Goal: Navigation & Orientation: Find specific page/section

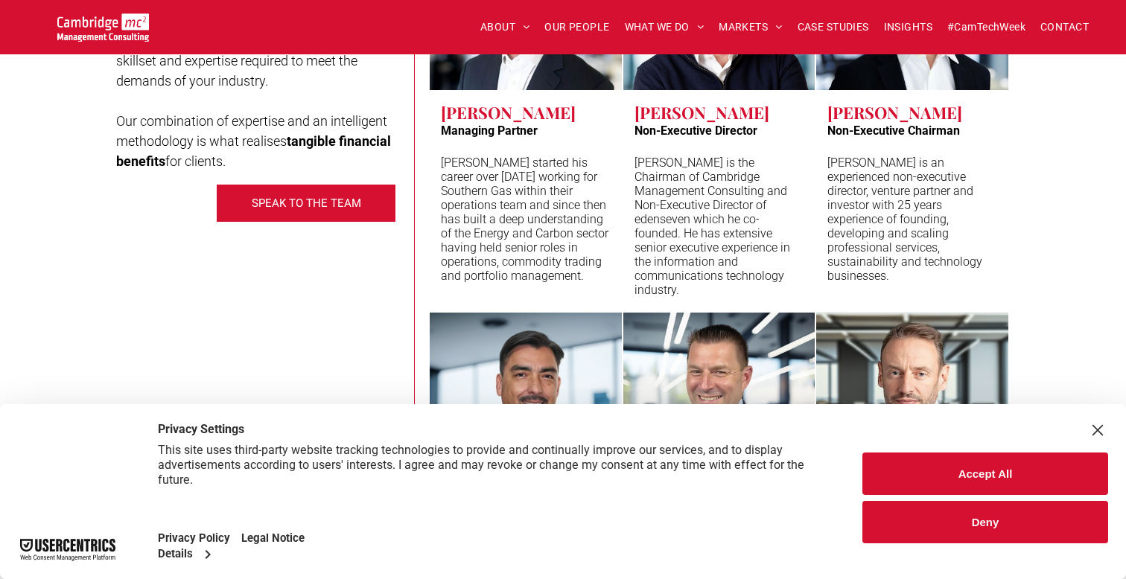
scroll to position [7426, 0]
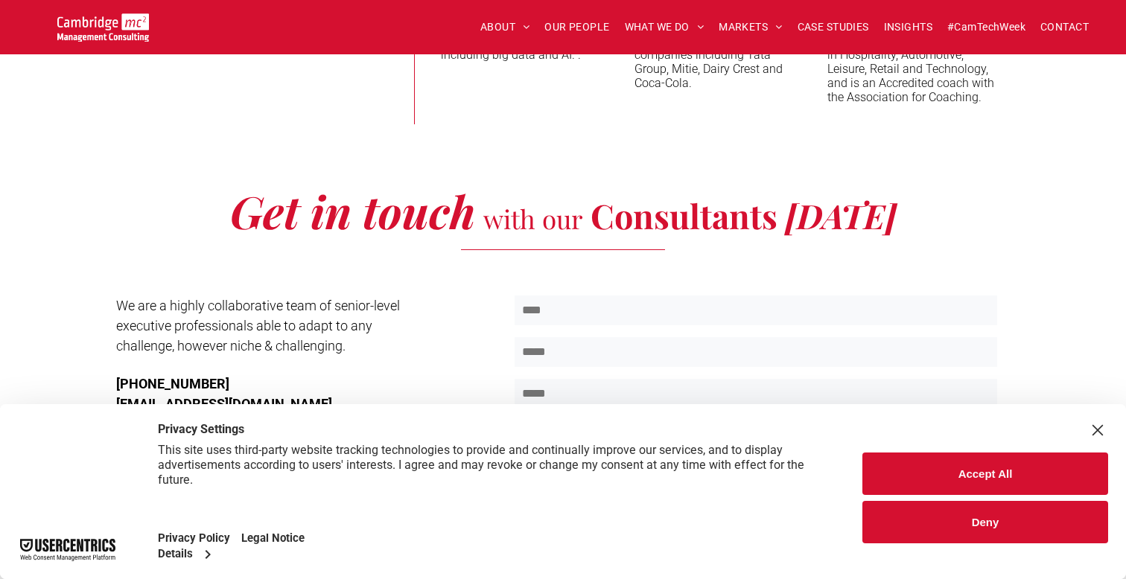
click at [1105, 420] on div "Close Layer" at bounding box center [1097, 430] width 21 height 21
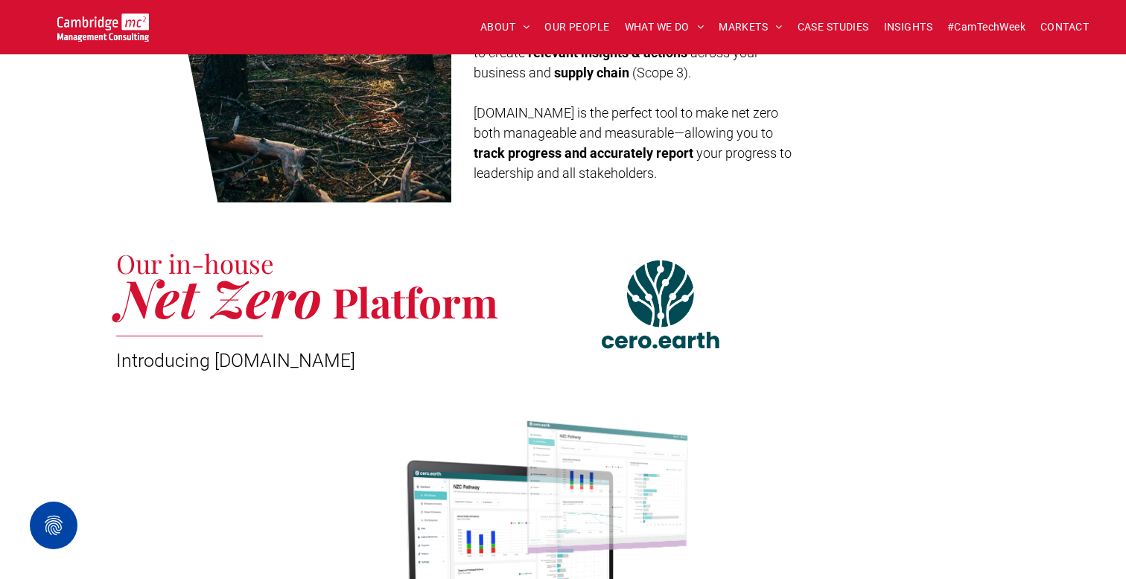
scroll to position [0, 0]
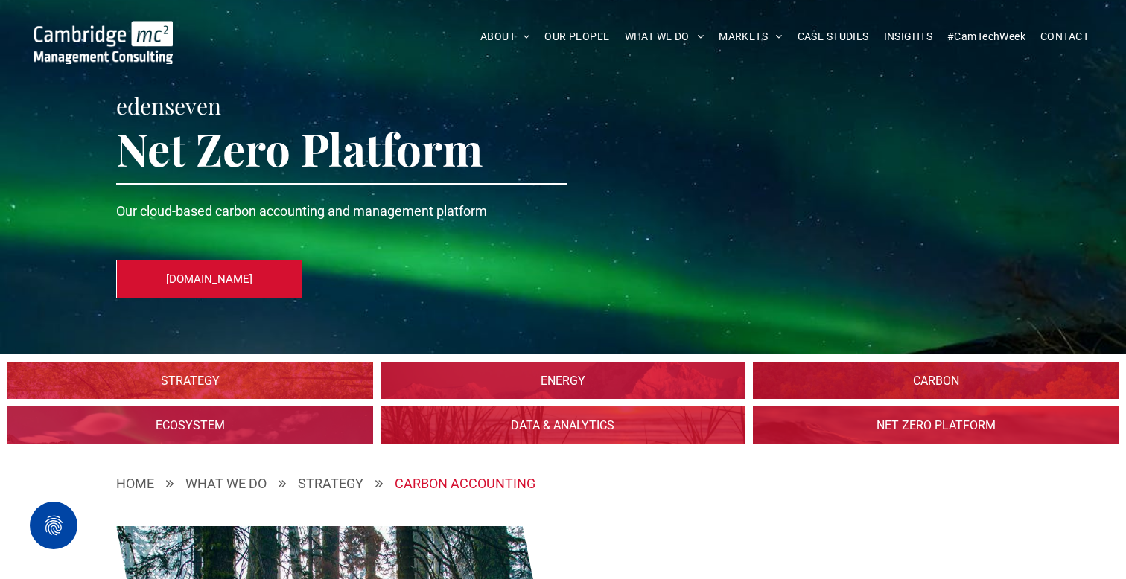
click at [830, 387] on link at bounding box center [935, 380] width 387 height 39
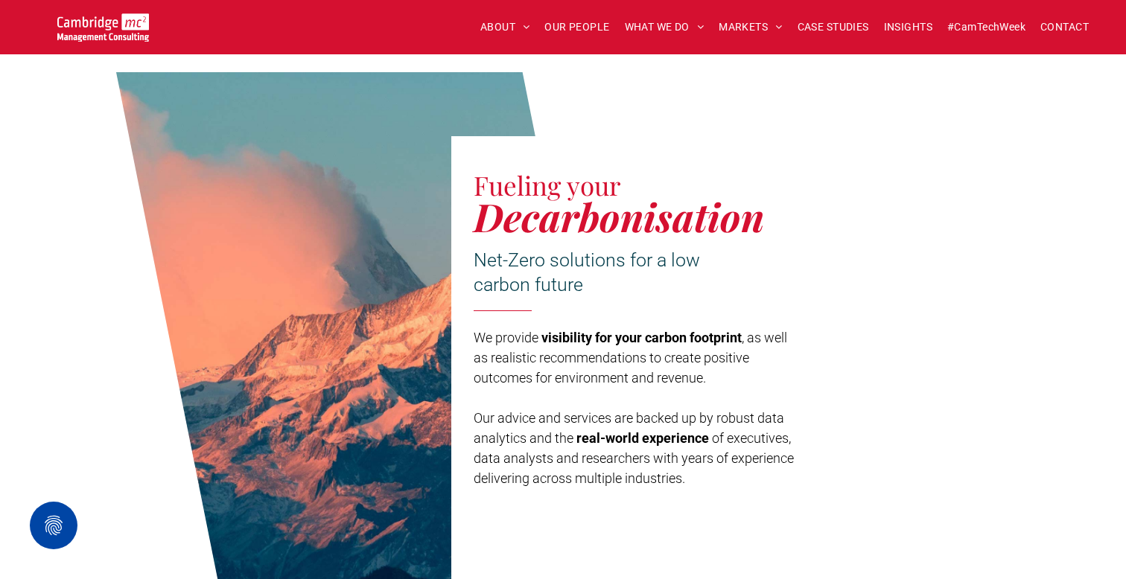
scroll to position [429, 0]
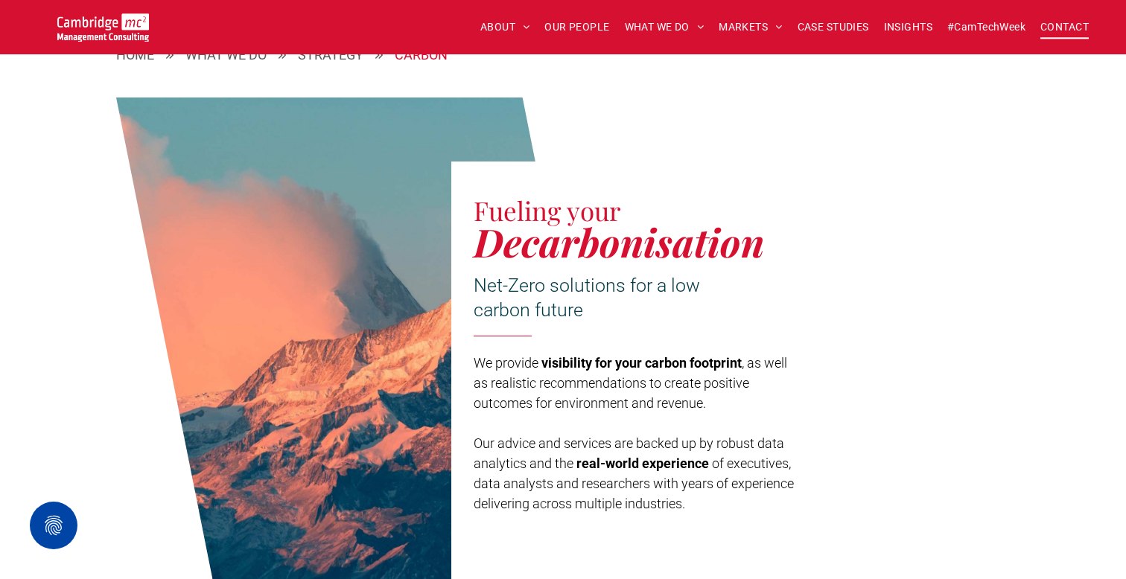
click at [1051, 23] on span "CONTACT" at bounding box center [1064, 27] width 48 height 23
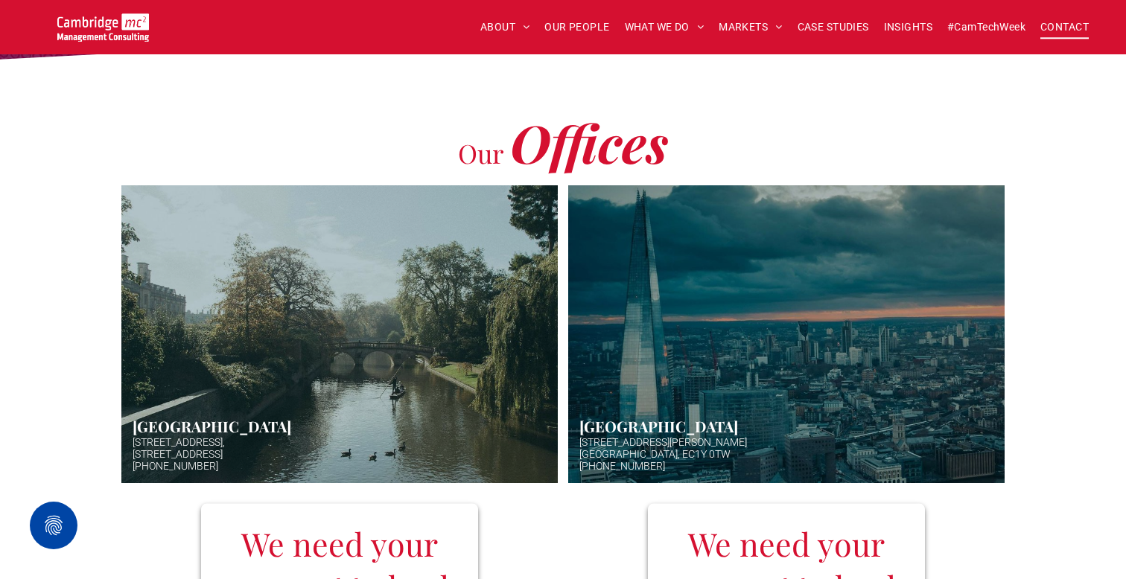
scroll to position [314, 0]
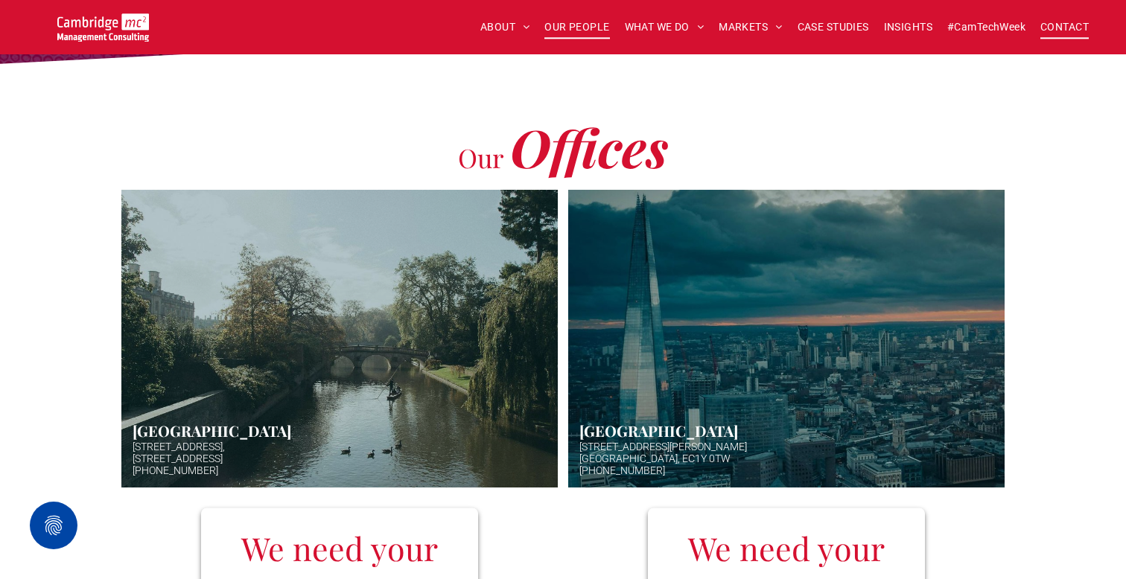
click at [577, 30] on span "OUR PEOPLE" at bounding box center [576, 27] width 65 height 23
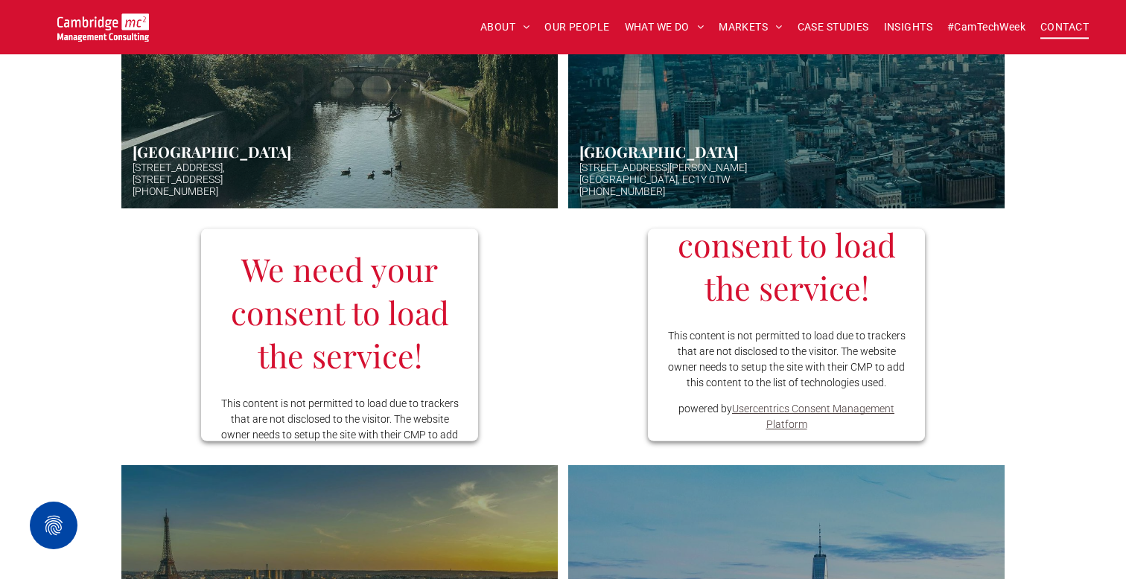
scroll to position [0, 0]
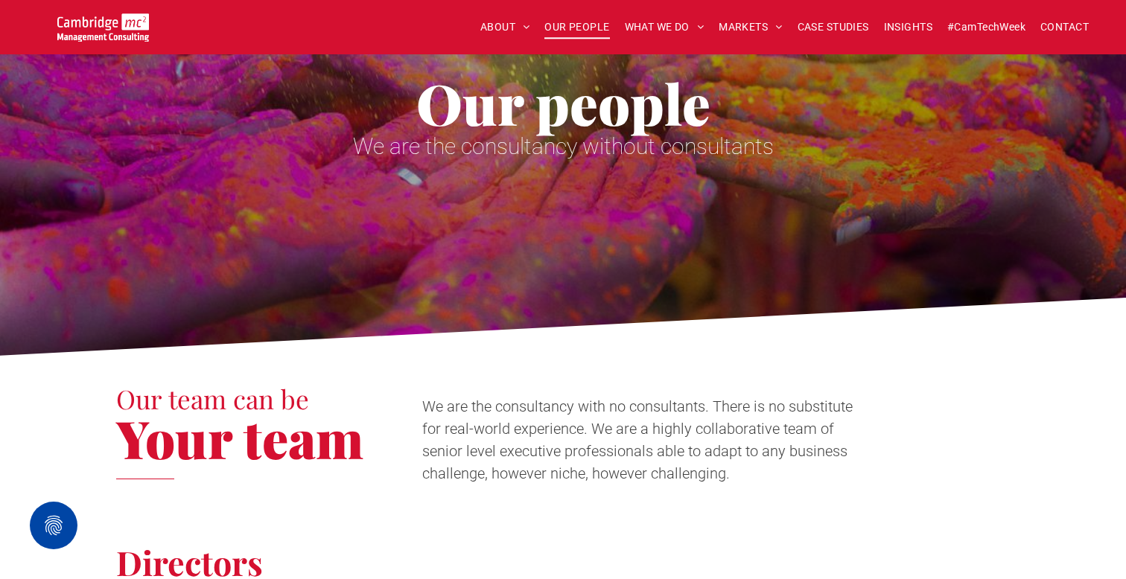
scroll to position [159, 0]
